Goal: Task Accomplishment & Management: Manage account settings

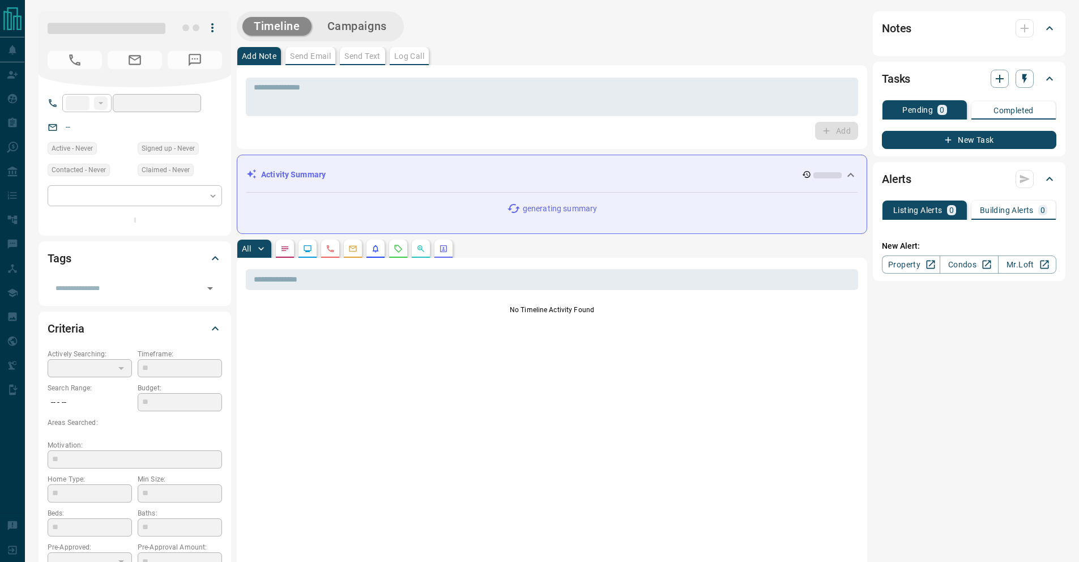
type input "**"
type input "**********"
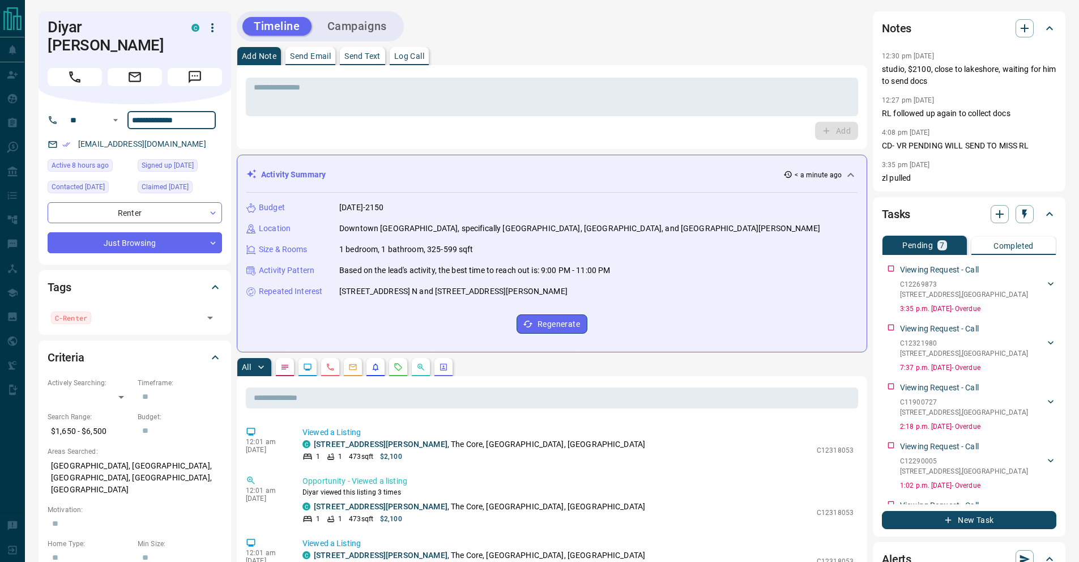
drag, startPoint x: 195, startPoint y: 108, endPoint x: 131, endPoint y: 110, distance: 64.6
click at [133, 111] on input "**********" at bounding box center [171, 120] width 88 height 18
click at [1026, 29] on icon "button" at bounding box center [1025, 29] width 14 height 14
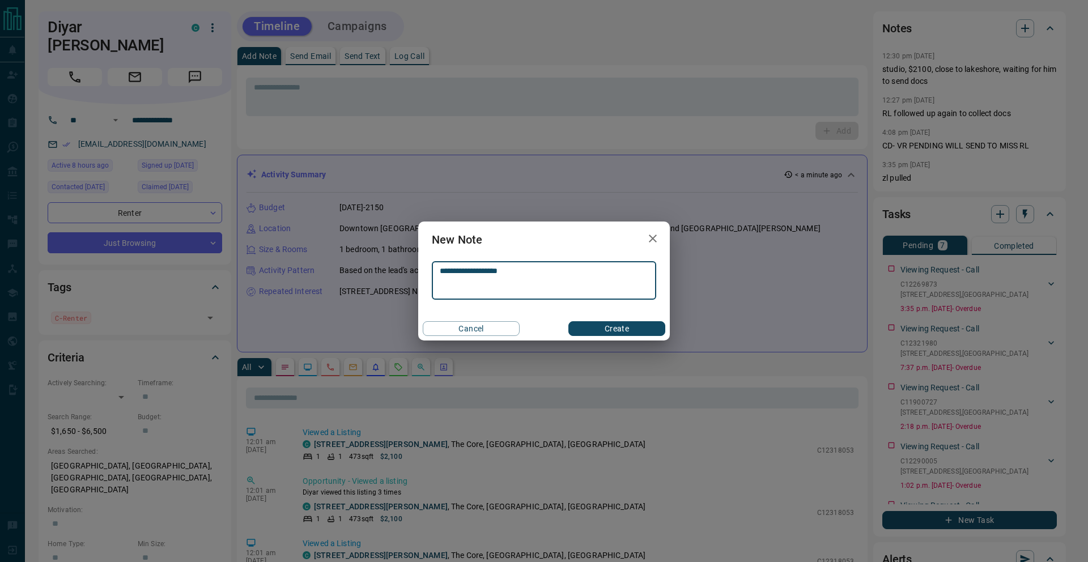
type textarea "**********"
click at [606, 337] on div "Cancel Create" at bounding box center [544, 329] width 252 height 24
click at [614, 333] on button "Create" at bounding box center [616, 328] width 97 height 15
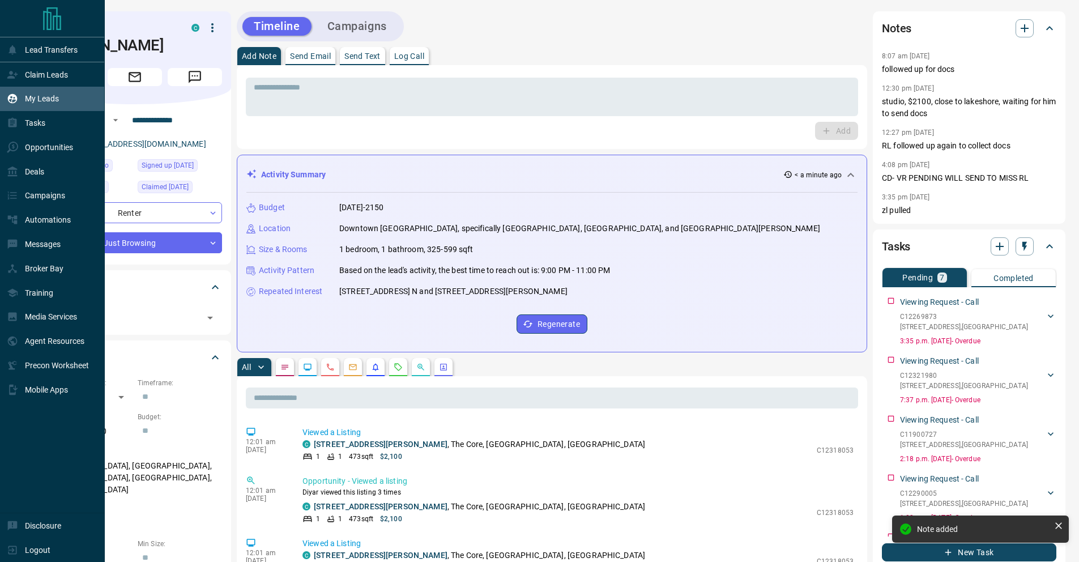
click at [37, 100] on p "My Leads" at bounding box center [42, 98] width 34 height 9
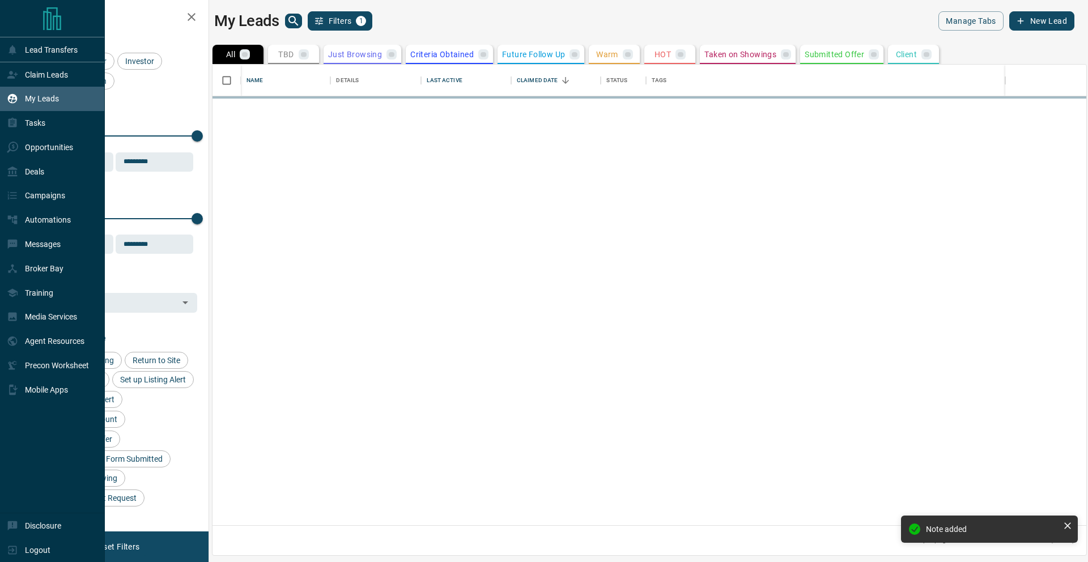
scroll to position [452, 865]
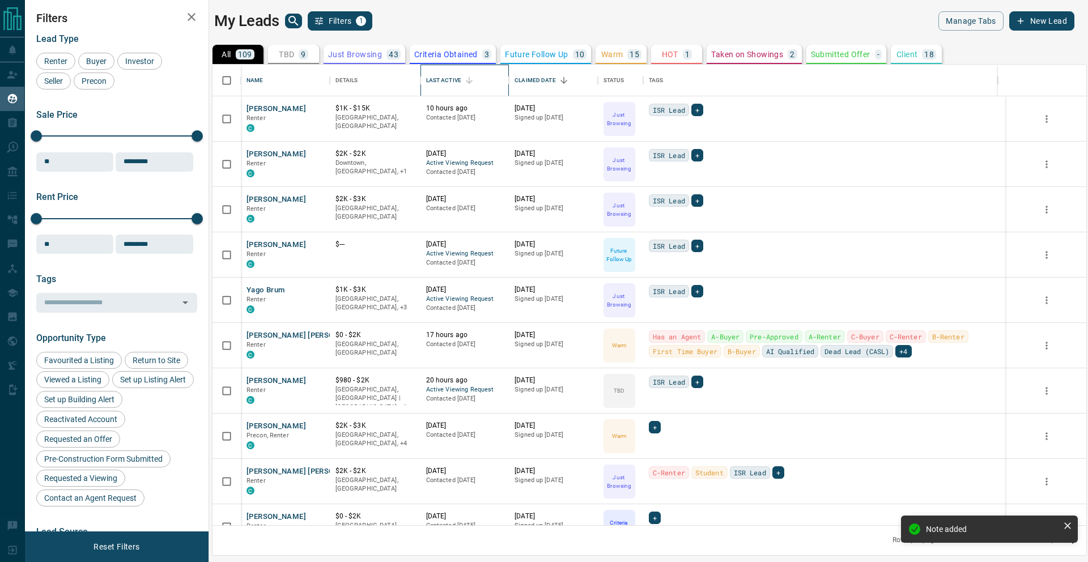
click at [441, 86] on div "Last Active" at bounding box center [443, 81] width 35 height 32
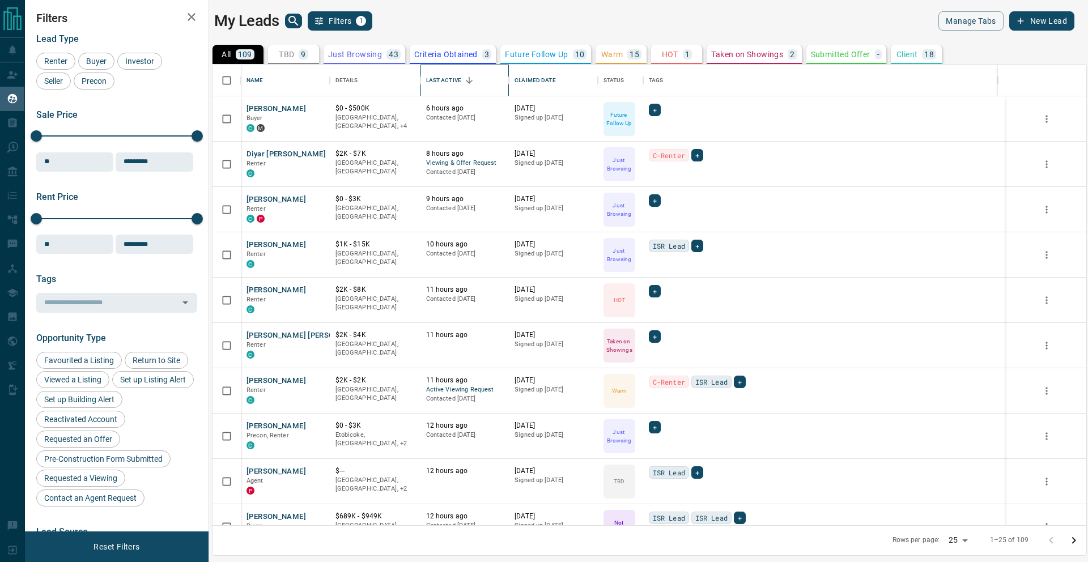
click at [442, 86] on div "Last Active" at bounding box center [443, 81] width 35 height 32
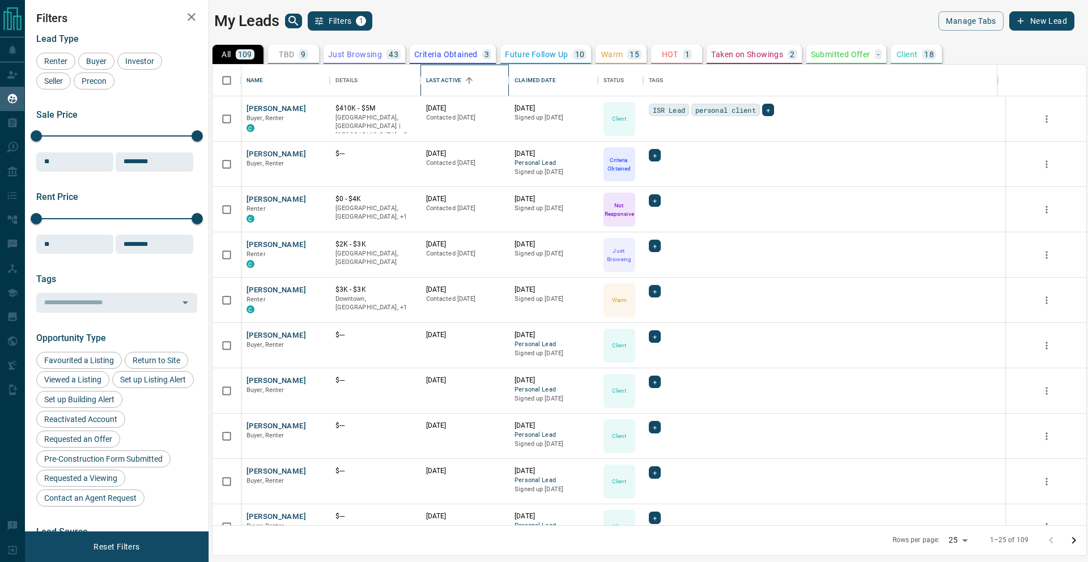
click at [441, 79] on div "Last Active" at bounding box center [443, 81] width 35 height 32
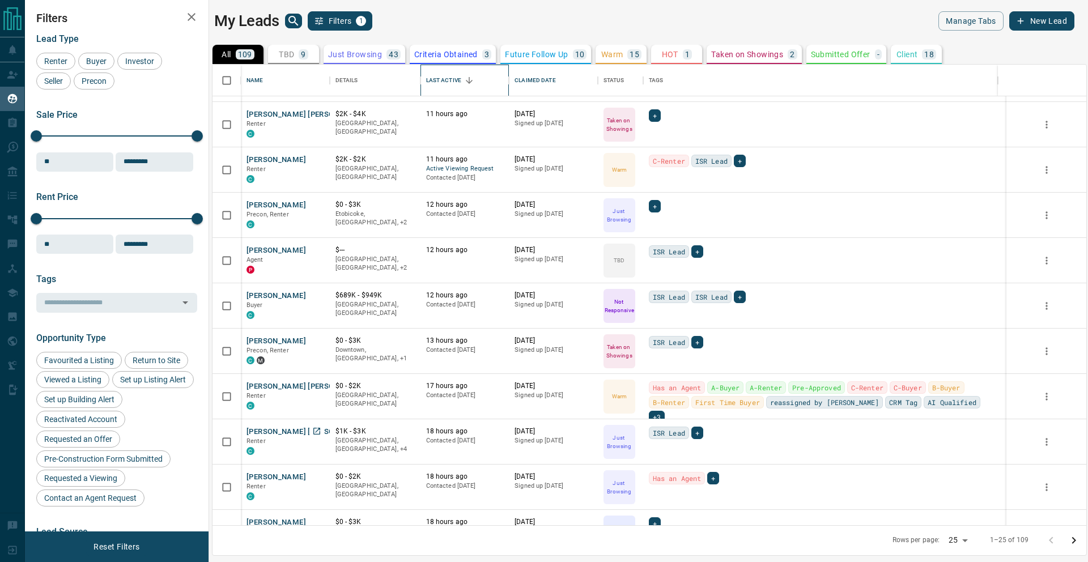
scroll to position [0, 0]
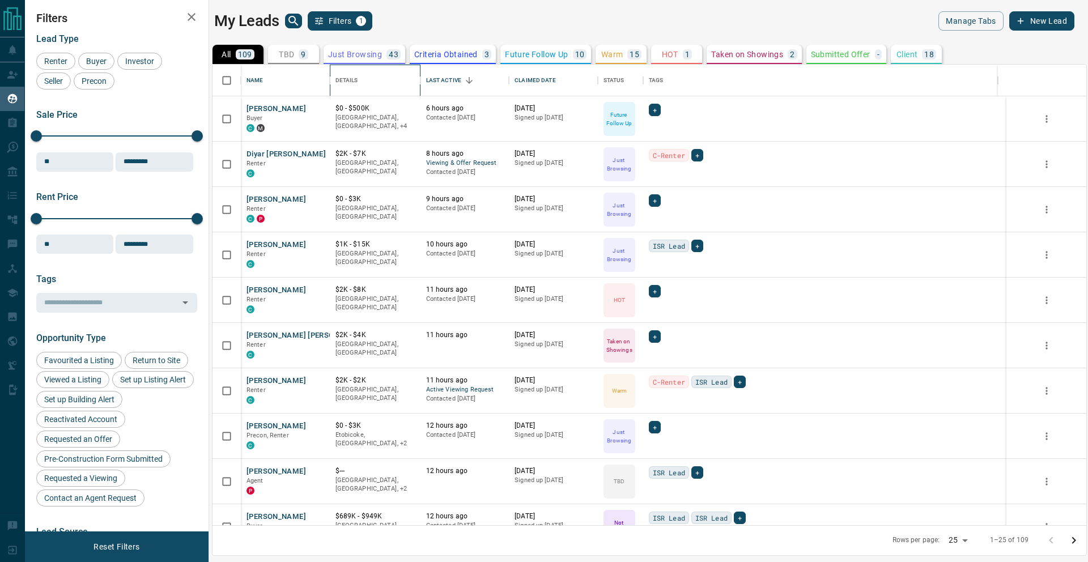
click at [348, 79] on div "Details" at bounding box center [346, 81] width 23 height 32
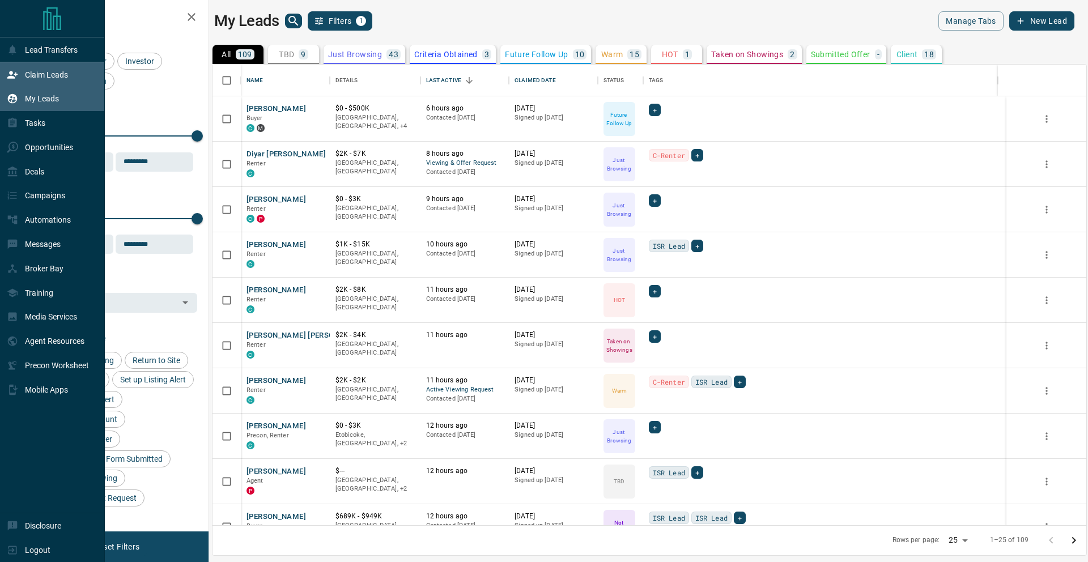
click at [15, 70] on icon at bounding box center [12, 74] width 11 height 11
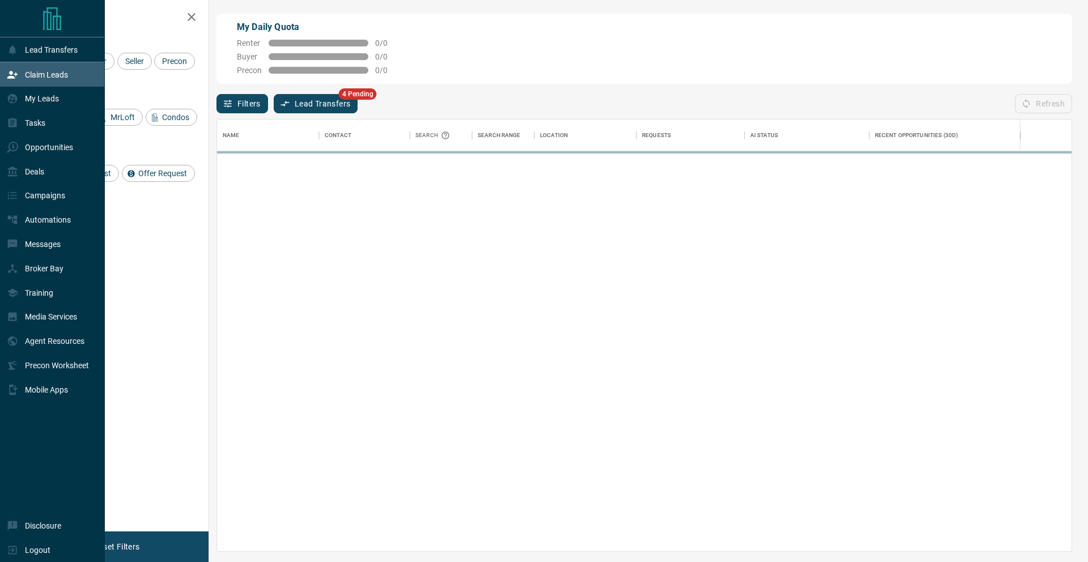
scroll to position [423, 846]
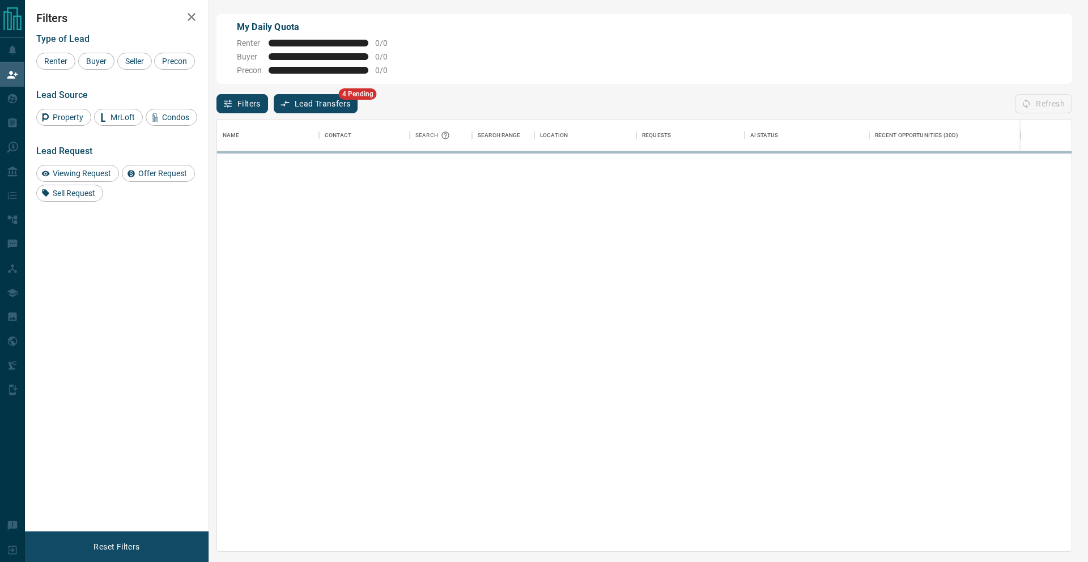
click at [353, 108] on button "Lead Transfers" at bounding box center [316, 103] width 84 height 19
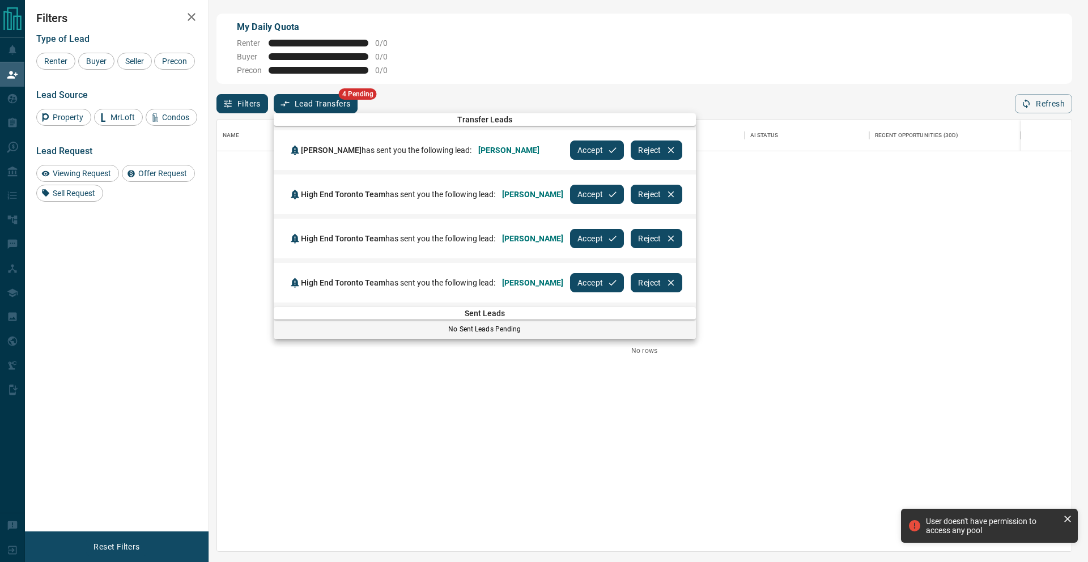
click at [597, 154] on button "Accept" at bounding box center [597, 149] width 54 height 19
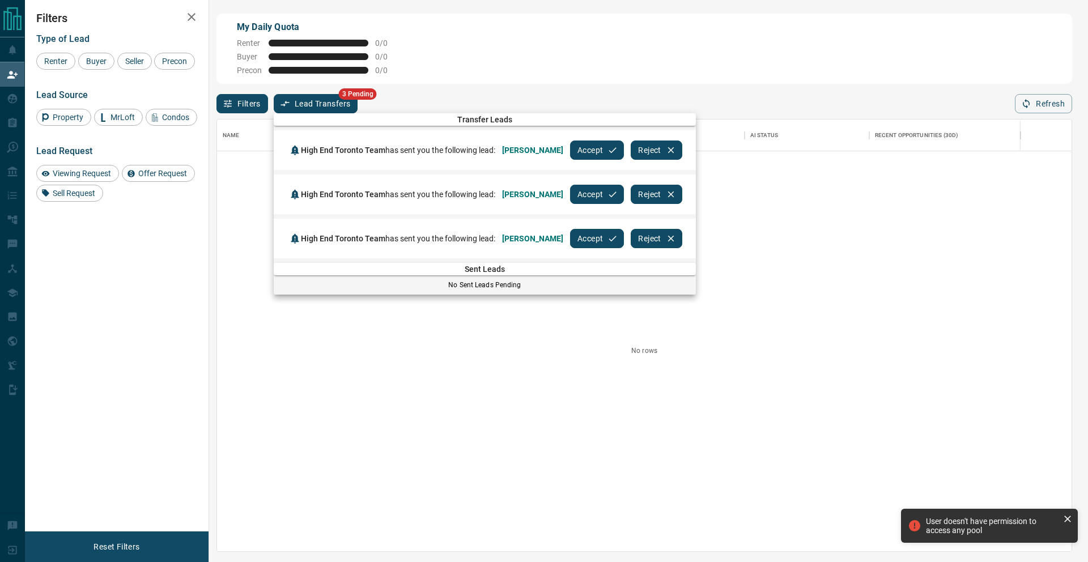
click at [593, 153] on button "Accept" at bounding box center [597, 149] width 54 height 19
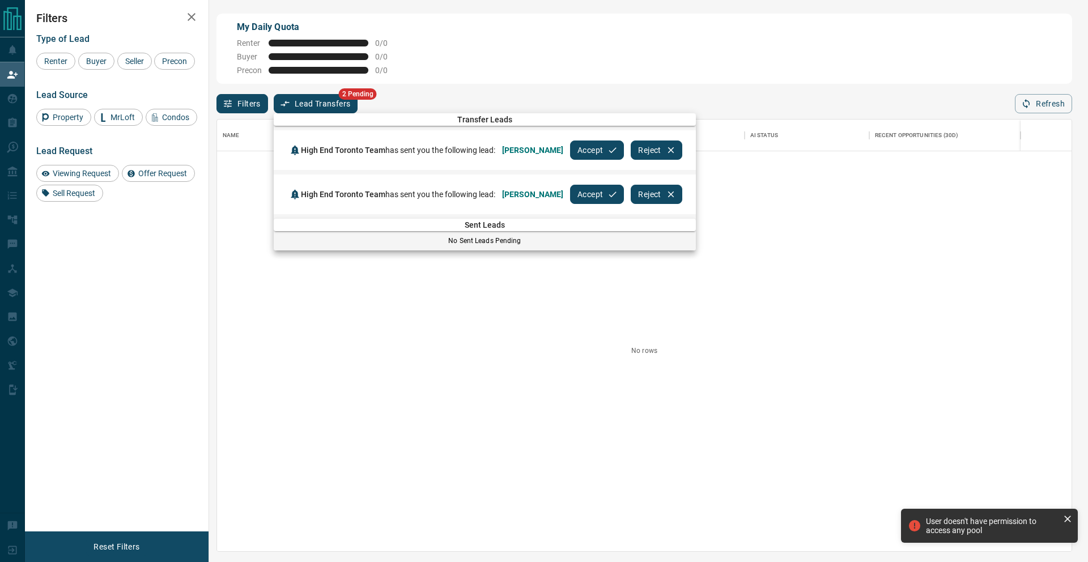
click at [607, 153] on icon "button" at bounding box center [612, 150] width 10 height 10
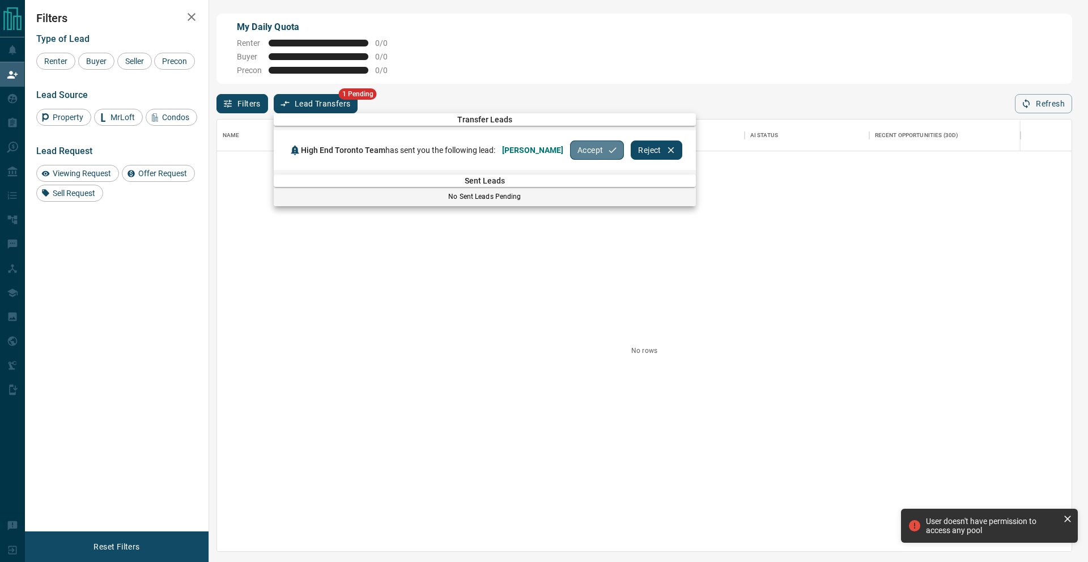
click at [587, 155] on button "Accept" at bounding box center [597, 149] width 54 height 19
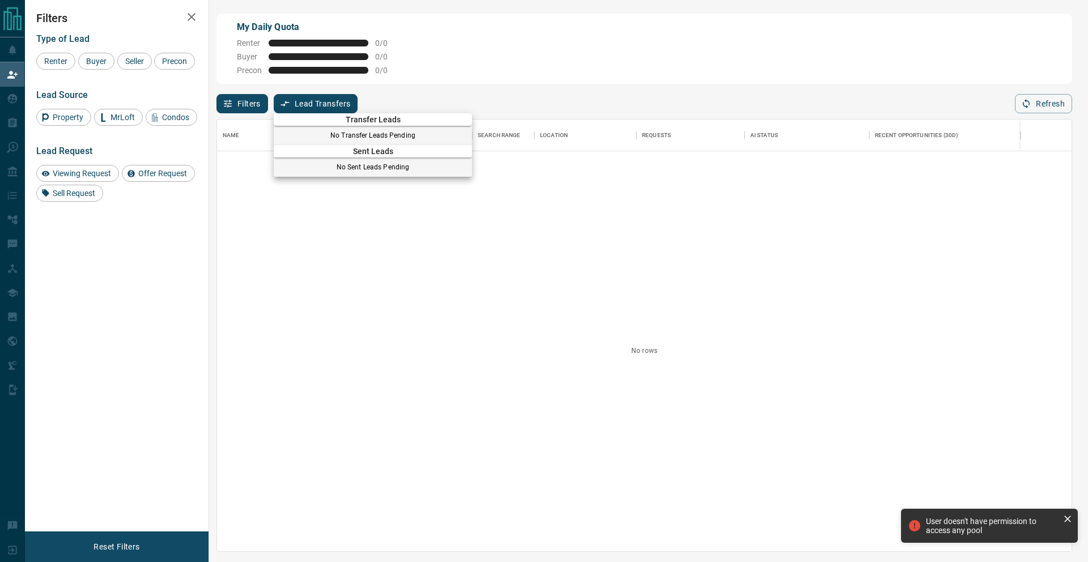
click at [7, 73] on div at bounding box center [544, 281] width 1088 height 562
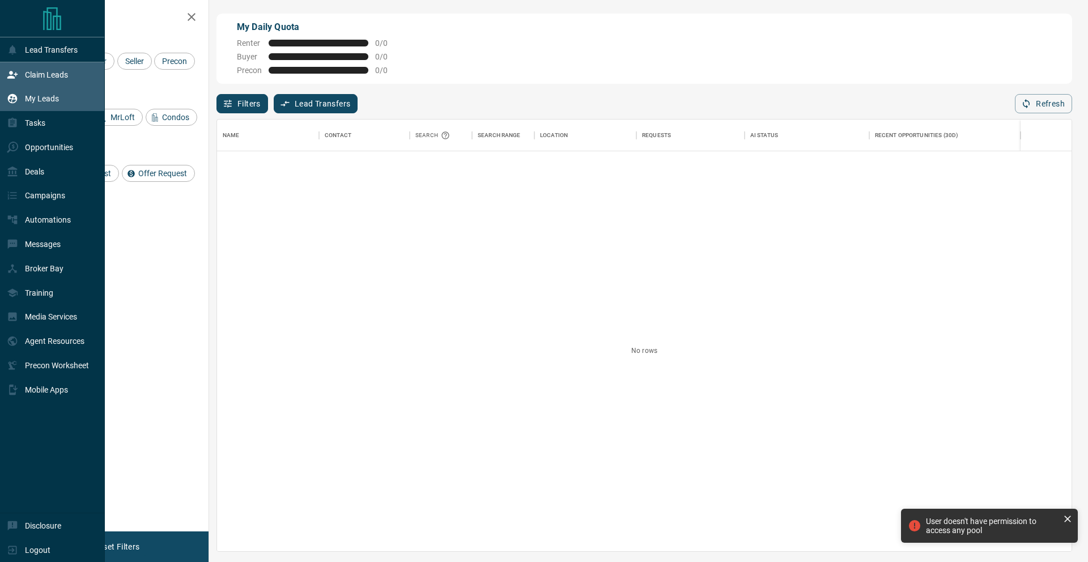
click at [28, 99] on p "My Leads" at bounding box center [42, 98] width 34 height 9
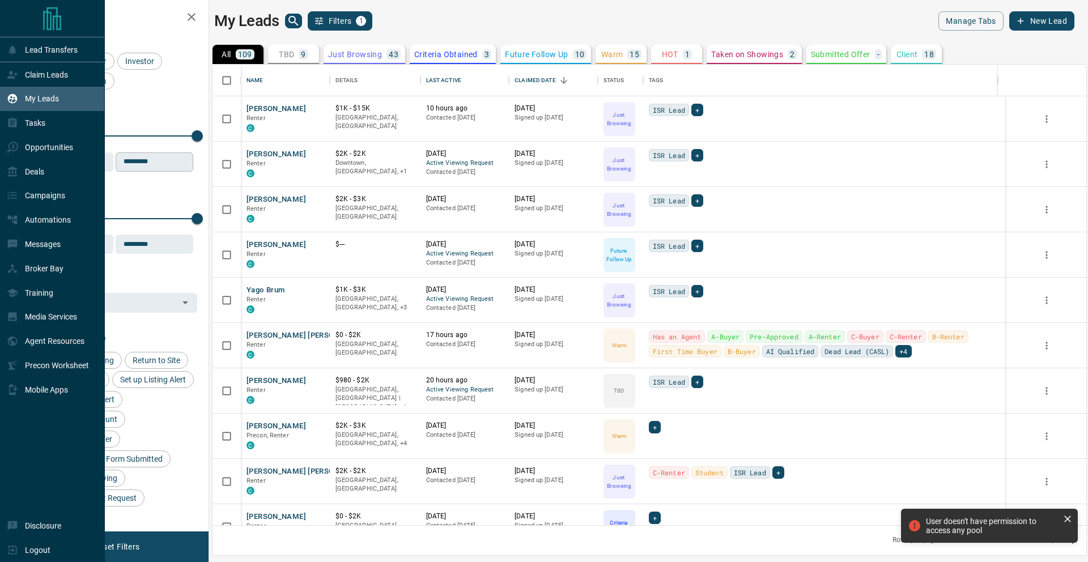
scroll to position [452, 865]
